Goal: Check status

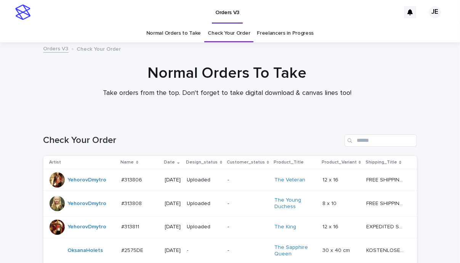
scroll to position [190, 0]
